Goal: Task Accomplishment & Management: Manage account settings

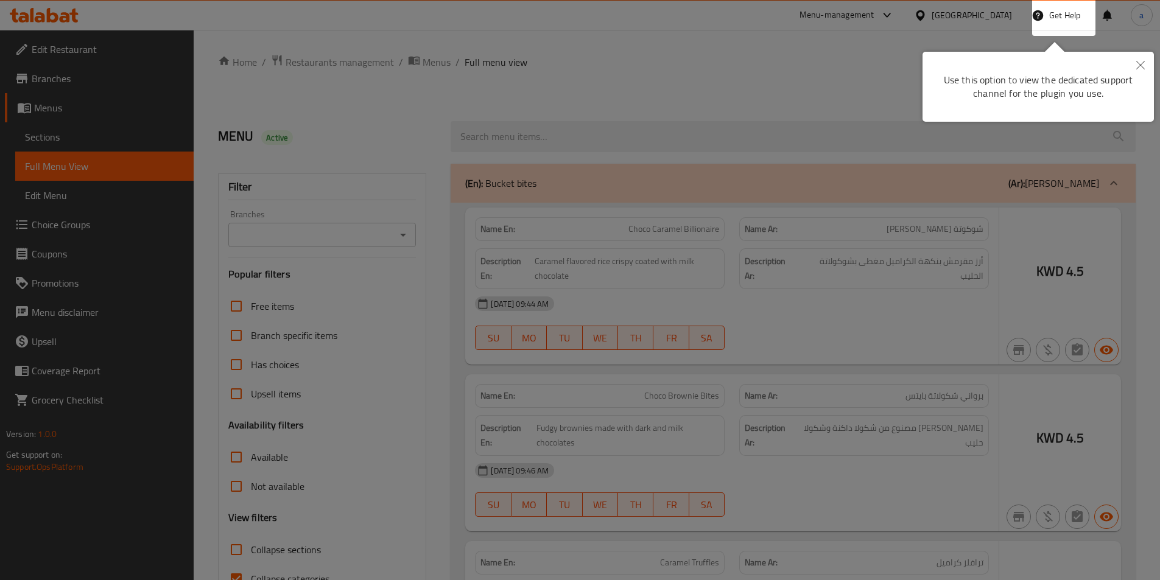
click at [651, 242] on div at bounding box center [580, 290] width 1160 height 580
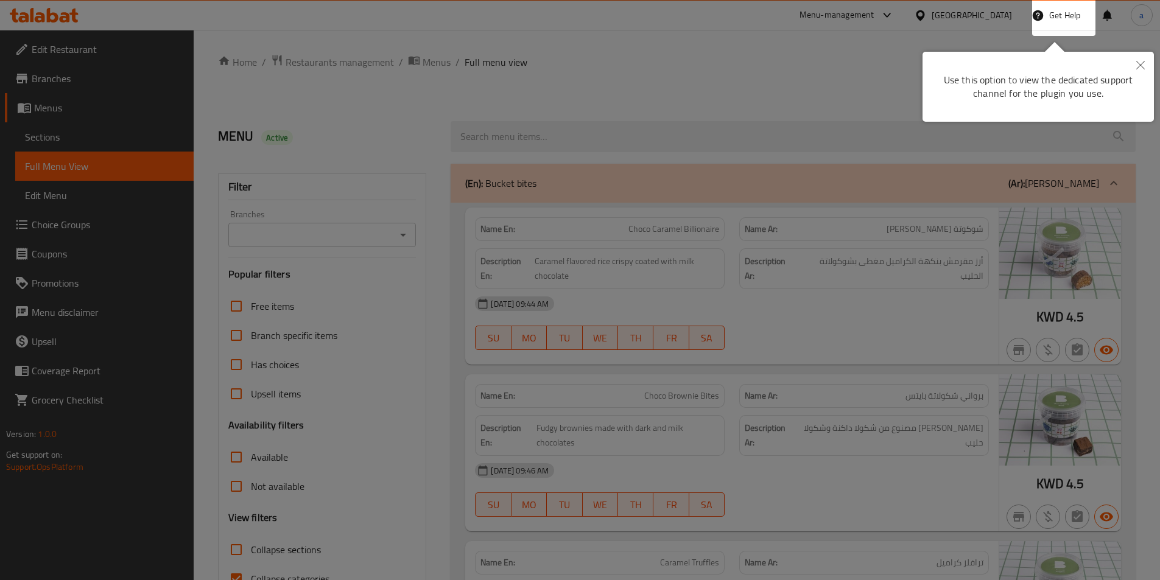
click at [1143, 63] on icon "Close" at bounding box center [1140, 65] width 9 height 9
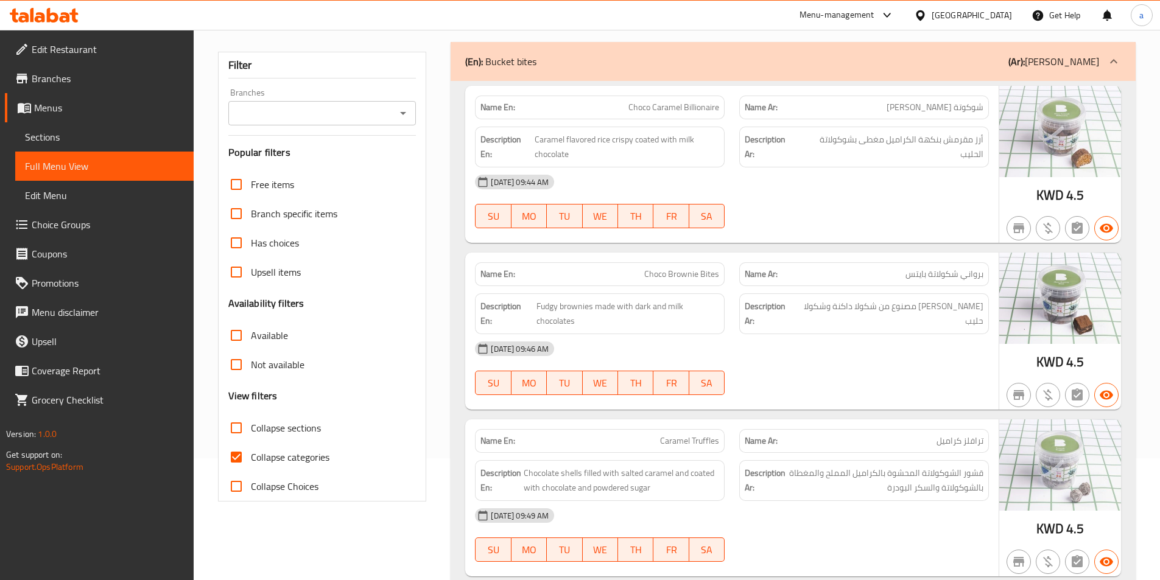
click at [404, 118] on icon "Open" at bounding box center [403, 113] width 15 height 15
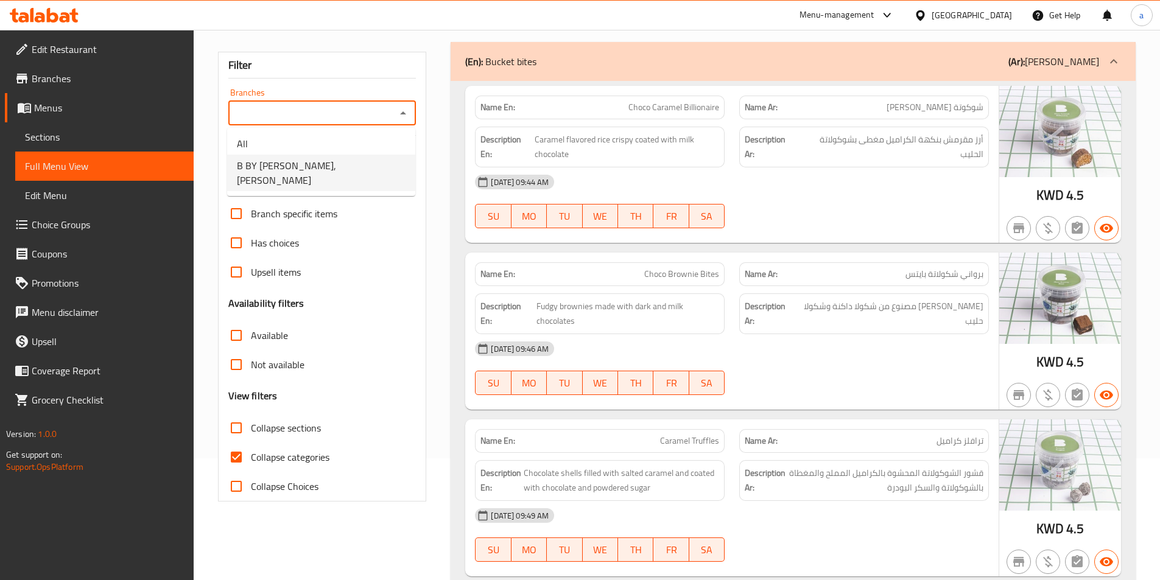
click at [268, 174] on span "B BY [PERSON_NAME], [PERSON_NAME]" at bounding box center [321, 172] width 169 height 29
type input "B BY [PERSON_NAME], [PERSON_NAME]"
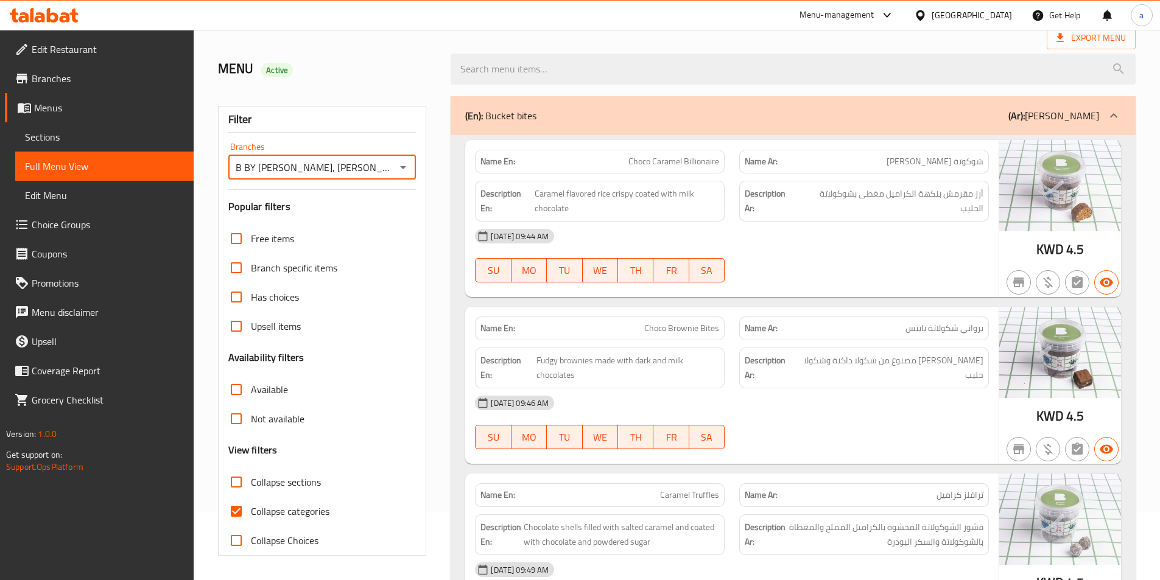
scroll to position [0, 0]
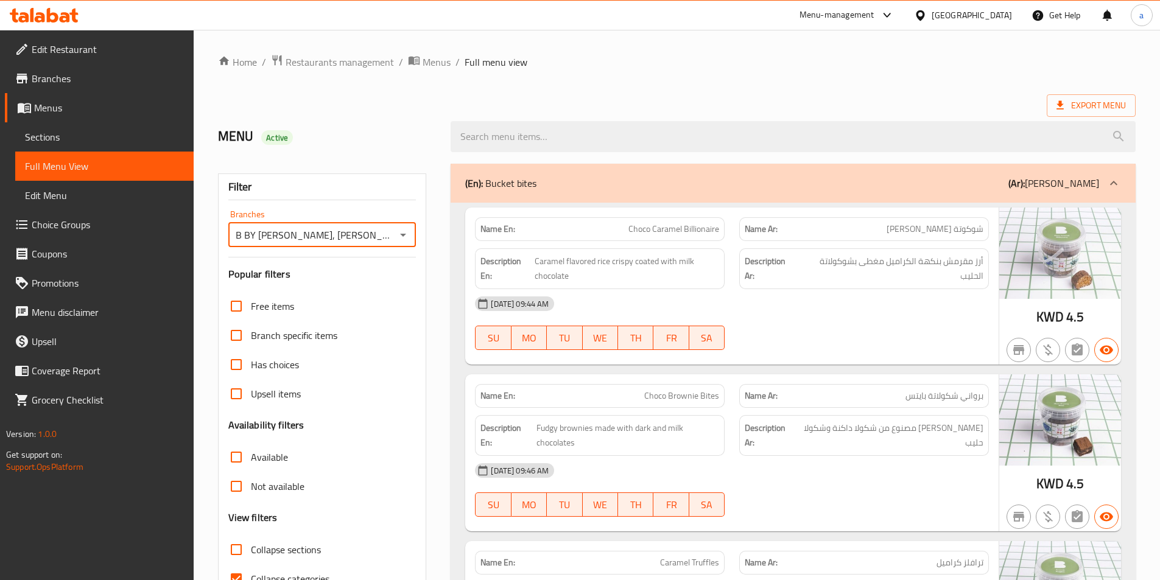
drag, startPoint x: 349, startPoint y: 234, endPoint x: 159, endPoint y: 217, distance: 190.7
type input "B BY [PERSON_NAME], [PERSON_NAME]"
click at [308, 261] on div "Filter Branches B BY LABAGUETTE, Faiha Branches Popular filters Free items Bran…" at bounding box center [322, 399] width 209 height 450
click at [403, 232] on icon "Open" at bounding box center [403, 235] width 15 height 15
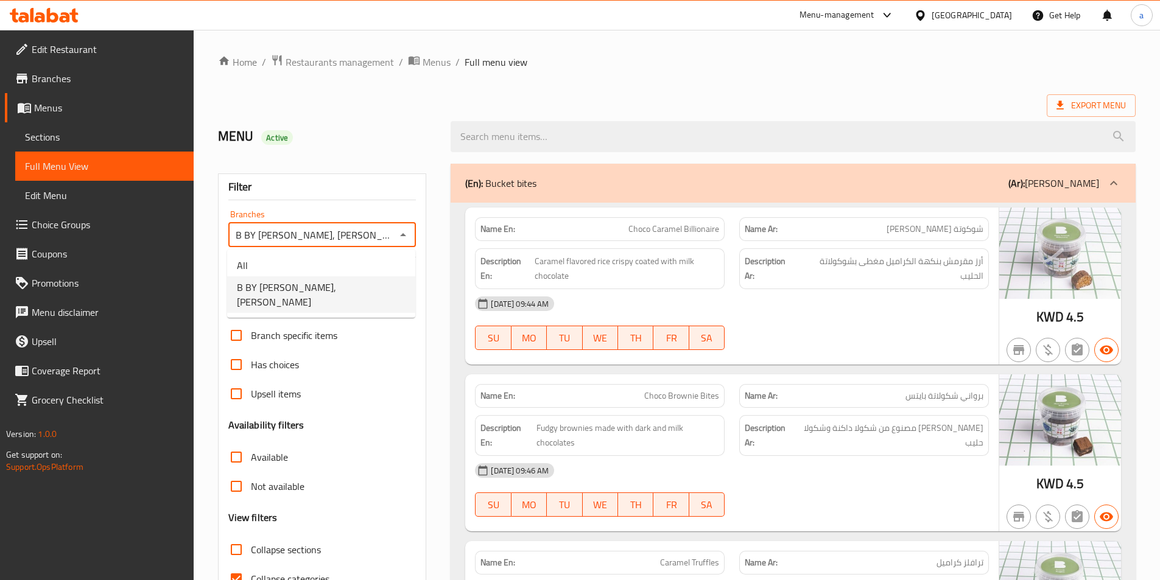
click at [278, 281] on span "B BY [PERSON_NAME], [PERSON_NAME]" at bounding box center [321, 294] width 169 height 29
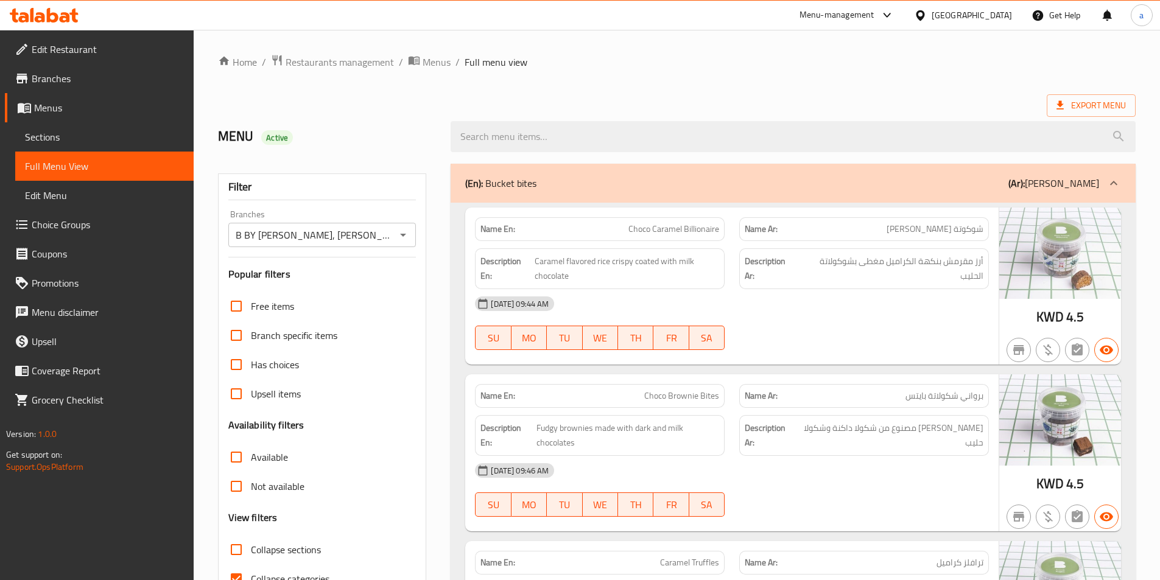
click at [1016, 14] on div "[GEOGRAPHIC_DATA]" at bounding box center [963, 15] width 118 height 29
click at [52, 133] on span "Sections" at bounding box center [104, 137] width 159 height 15
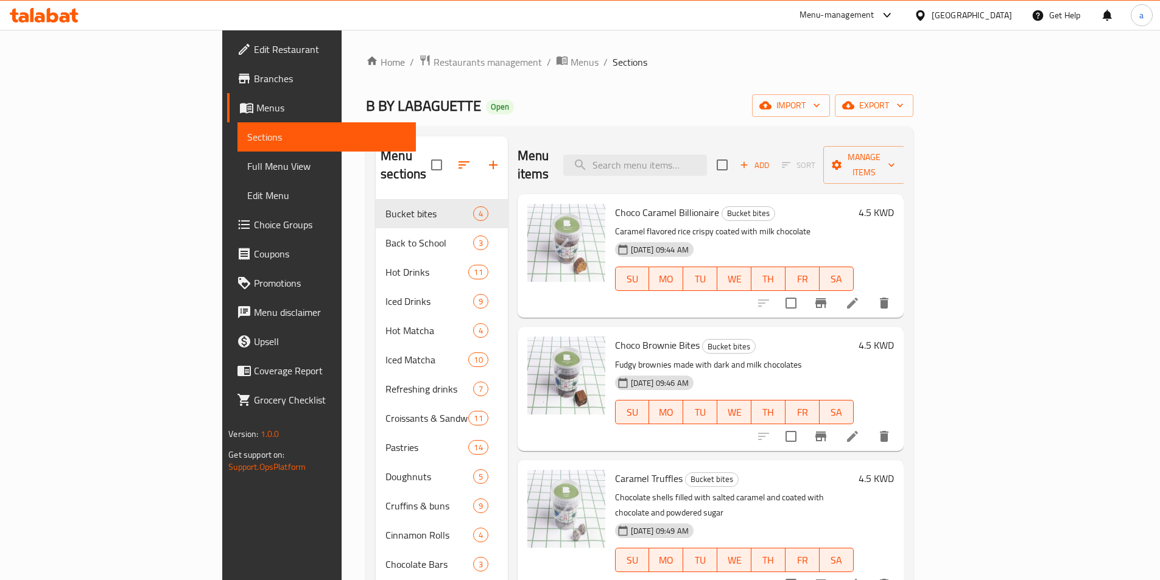
click at [1001, 21] on div "[GEOGRAPHIC_DATA]" at bounding box center [972, 15] width 80 height 13
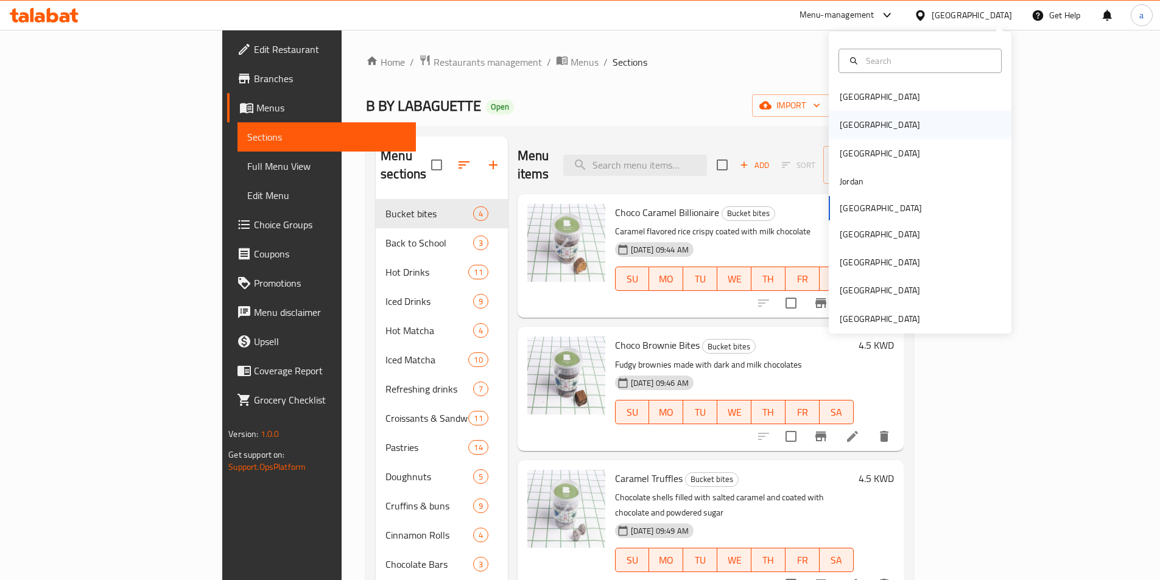
click at [890, 128] on div "[GEOGRAPHIC_DATA]" at bounding box center [920, 125] width 183 height 28
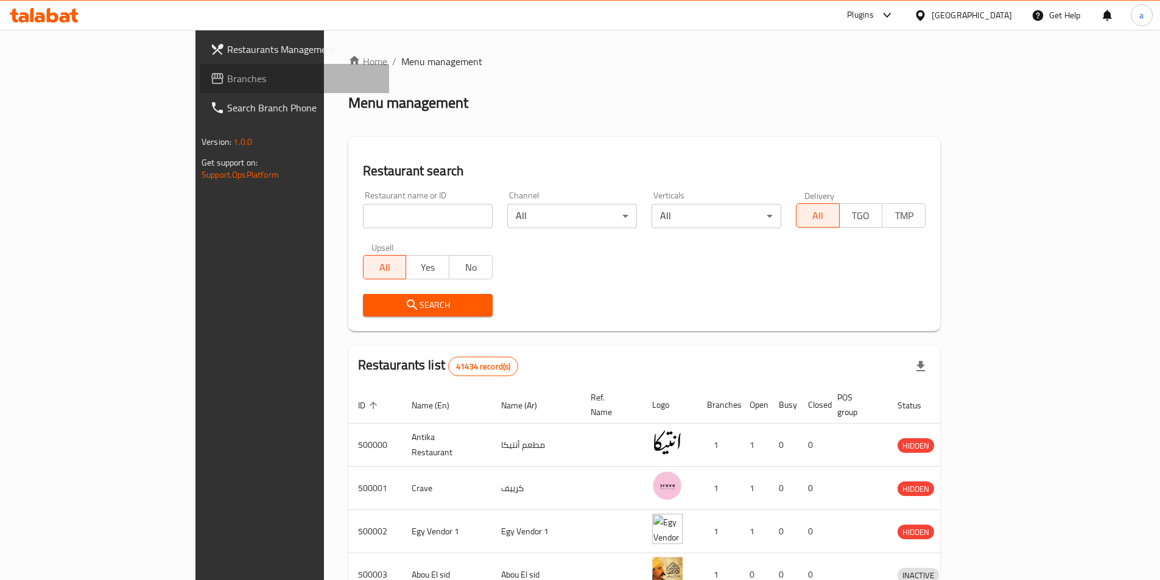
click at [200, 89] on link "Branches" at bounding box center [294, 78] width 189 height 29
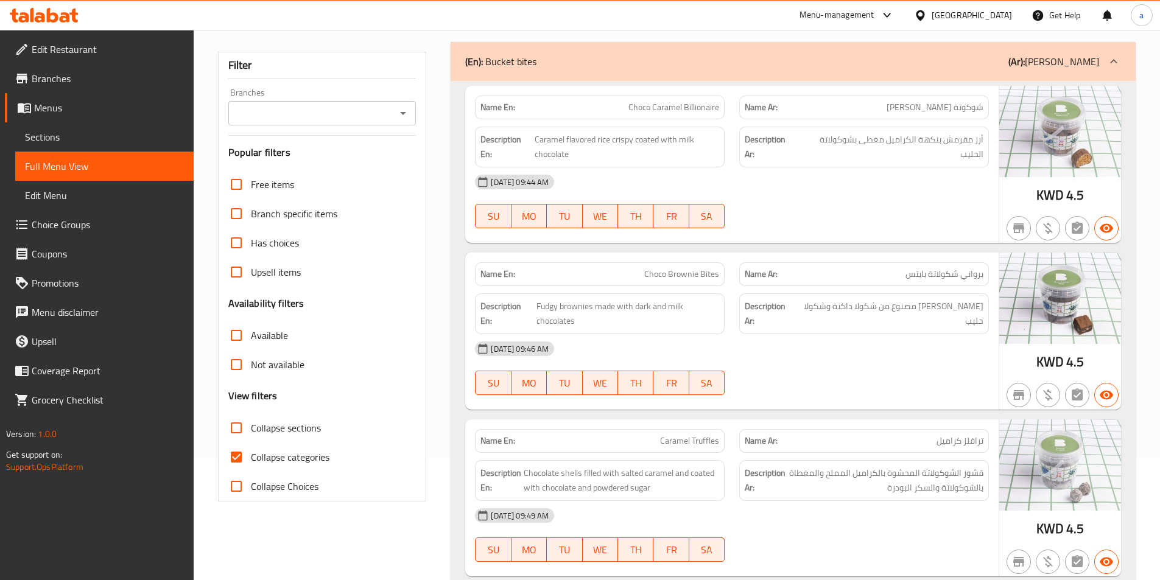
scroll to position [61, 0]
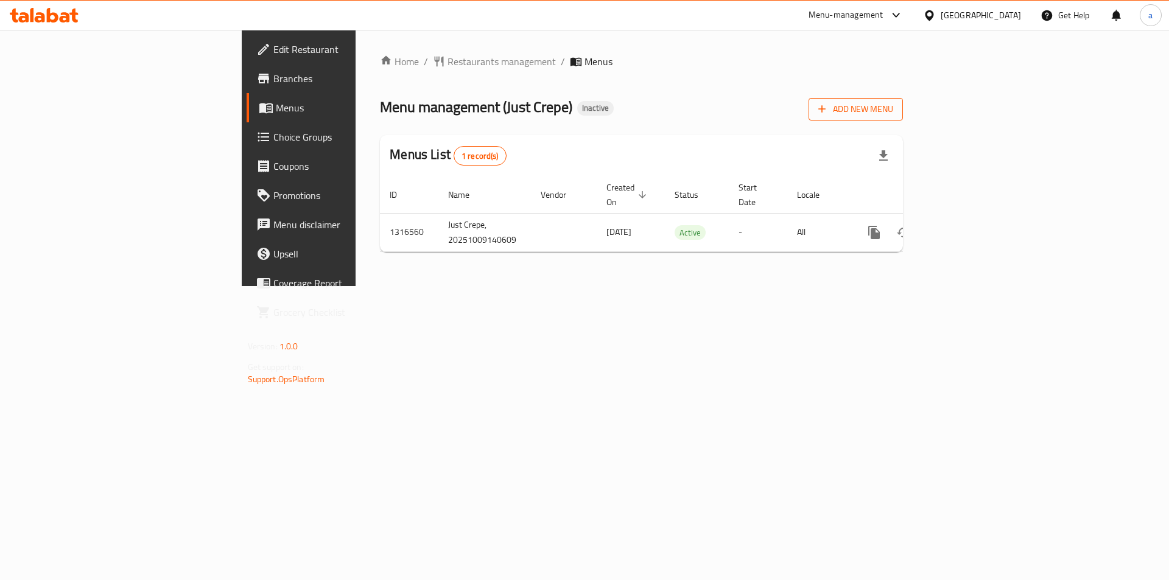
click at [893, 113] on span "Add New Menu" at bounding box center [855, 109] width 75 height 15
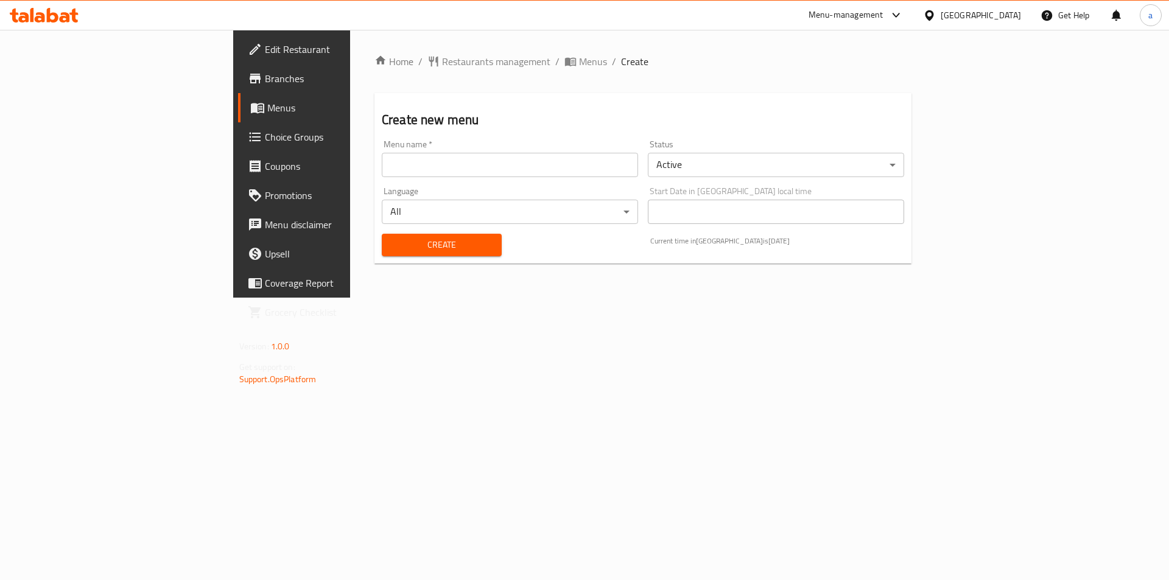
drag, startPoint x: 602, startPoint y: 163, endPoint x: 587, endPoint y: 169, distance: 15.8
click at [602, 163] on input "text" at bounding box center [510, 165] width 256 height 24
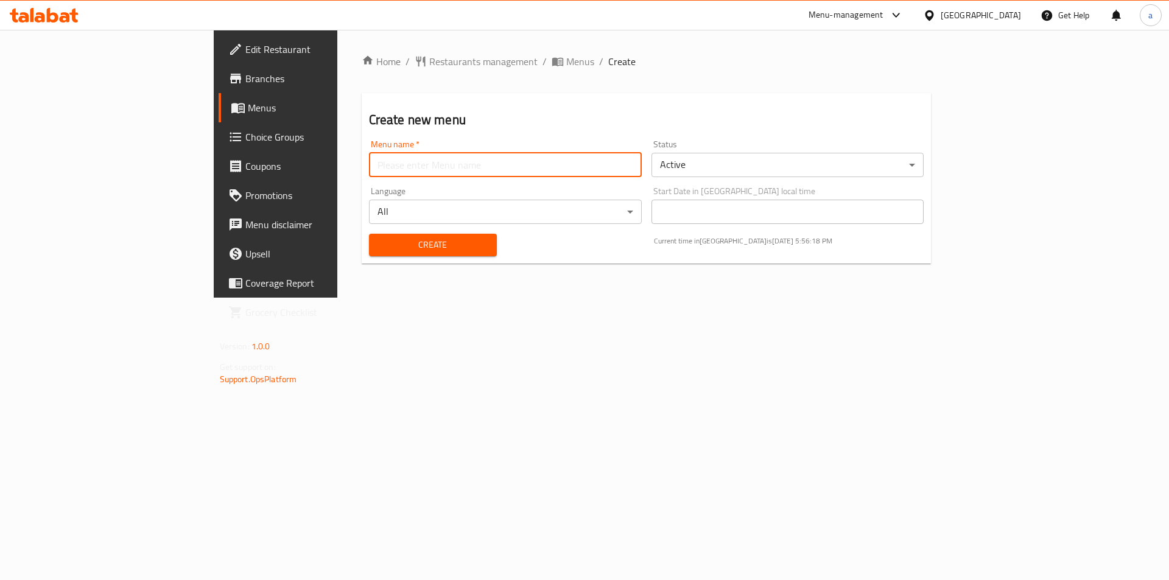
type input "Delivery area 1"
click at [369, 167] on input "Delivery area 1" at bounding box center [505, 165] width 273 height 24
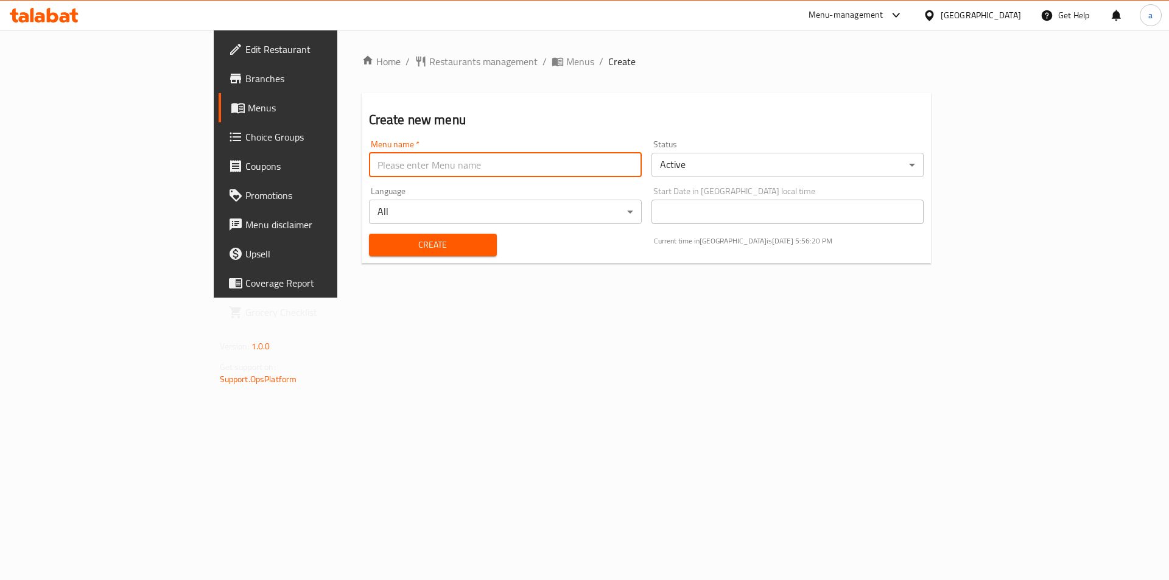
drag, startPoint x: 340, startPoint y: 162, endPoint x: 338, endPoint y: 174, distance: 11.7
click at [369, 162] on input "text" at bounding box center [505, 165] width 273 height 24
type input "menu"
click at [379, 242] on span "Create" at bounding box center [433, 244] width 108 height 15
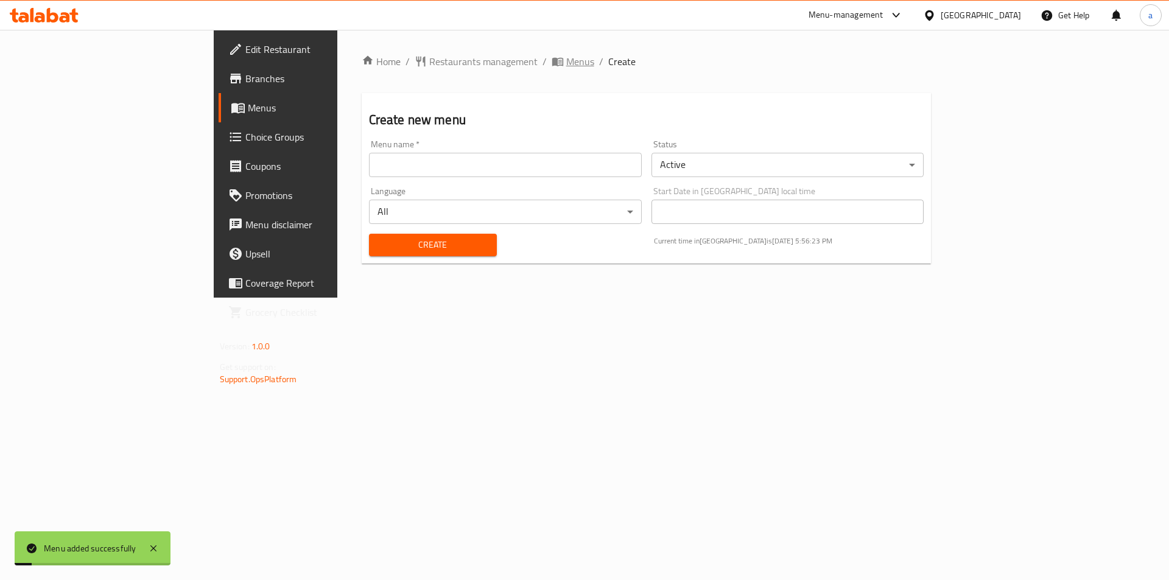
click at [552, 62] on icon "breadcrumb" at bounding box center [557, 62] width 11 height 9
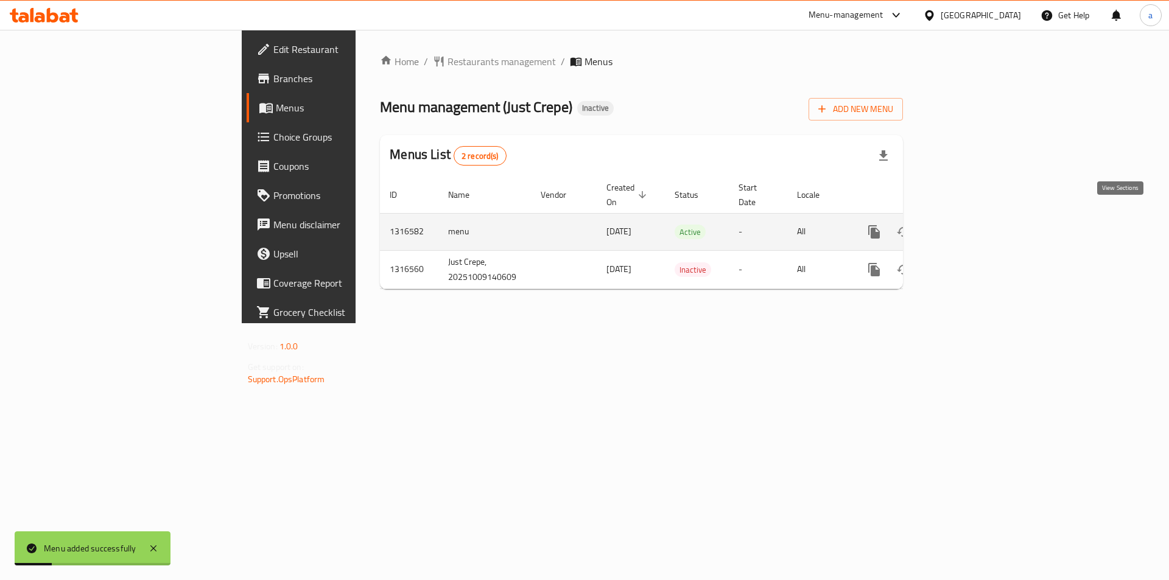
click at [977, 221] on link "enhanced table" at bounding box center [961, 231] width 29 height 29
